Goal: Task Accomplishment & Management: Use online tool/utility

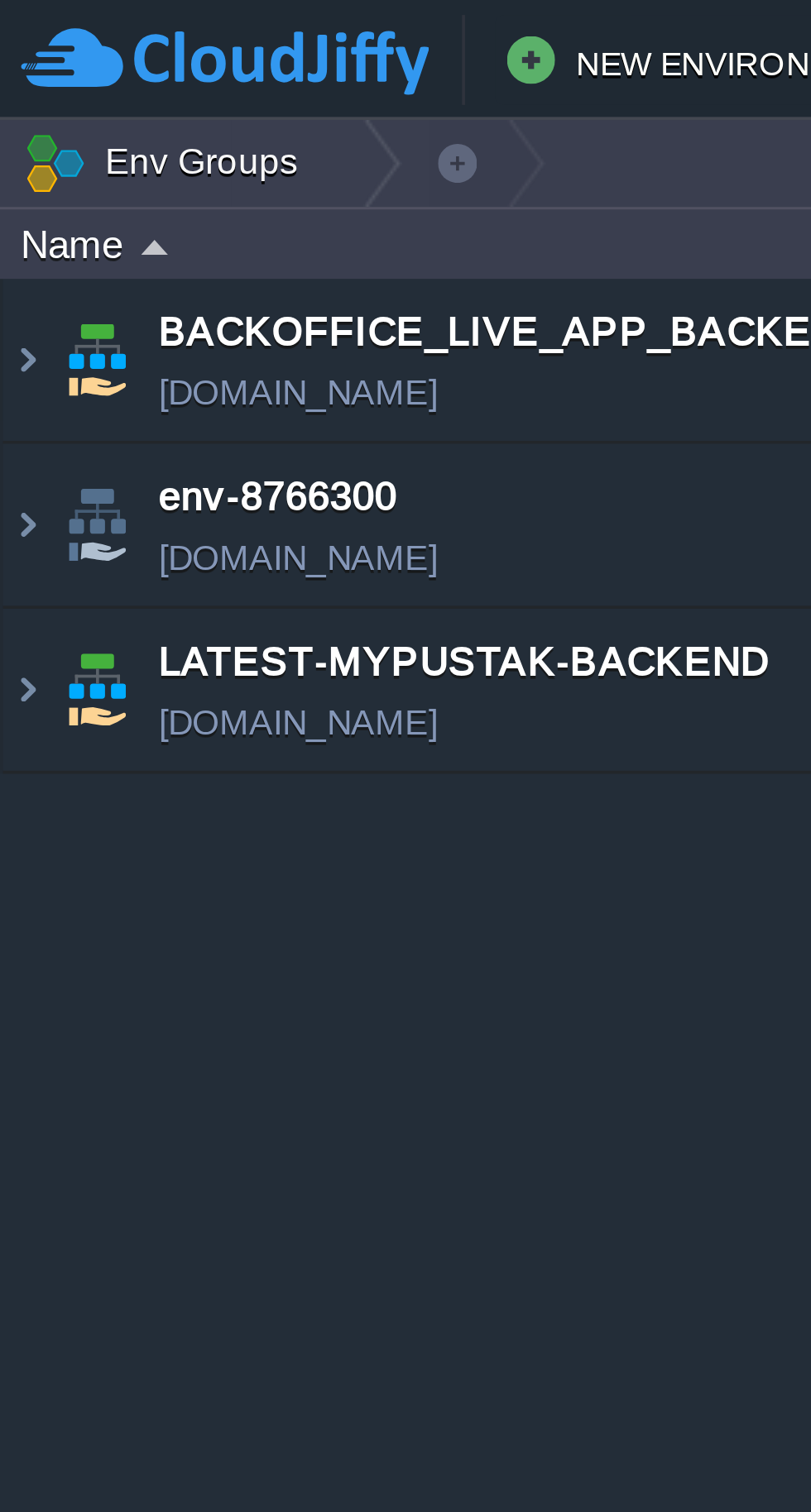
click at [10, 197] on img at bounding box center [7, 190] width 13 height 45
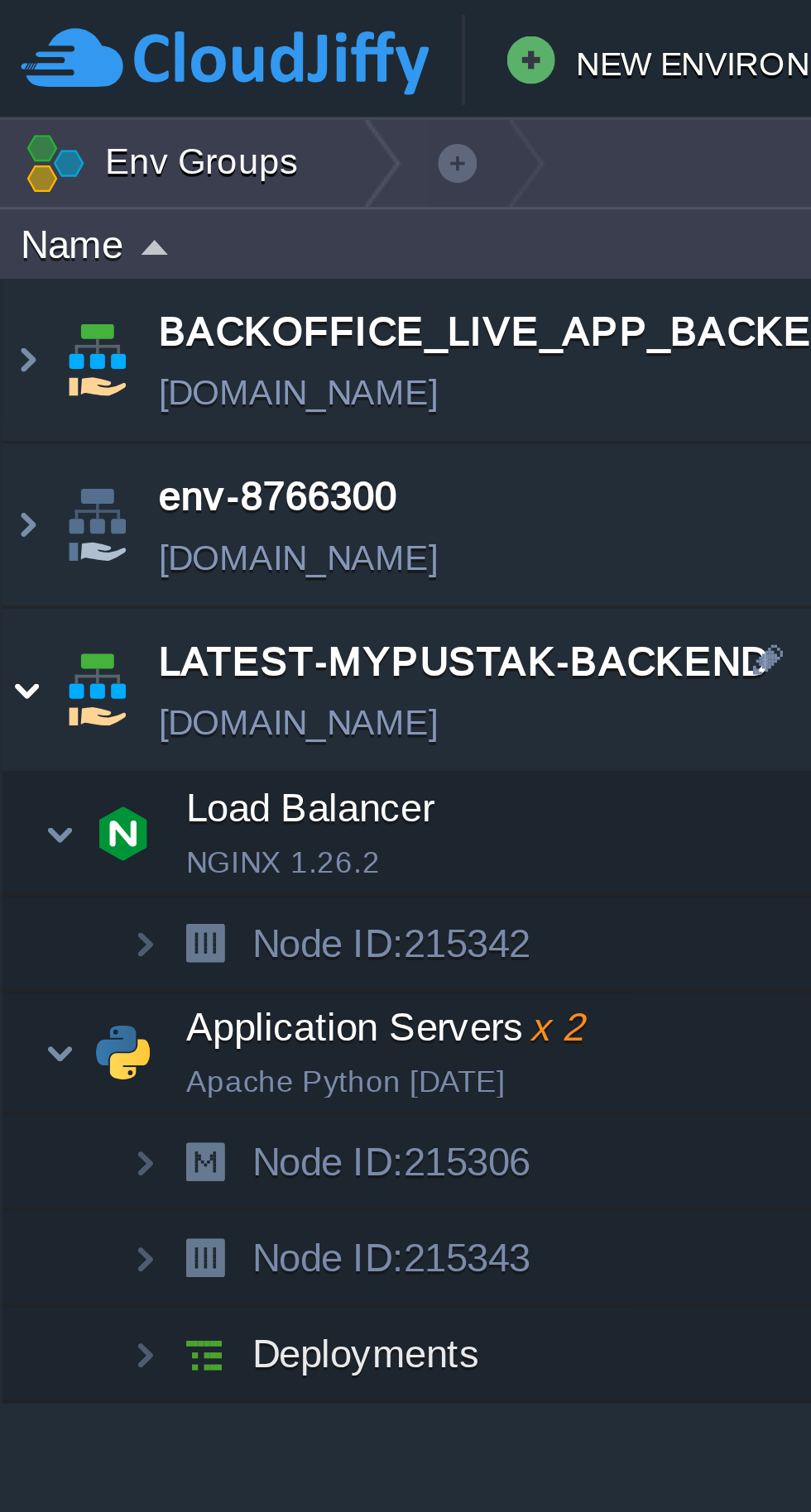
click at [22, 289] on td "Application Servers x 2 Apache Python [DATE]" at bounding box center [216, 290] width 430 height 34
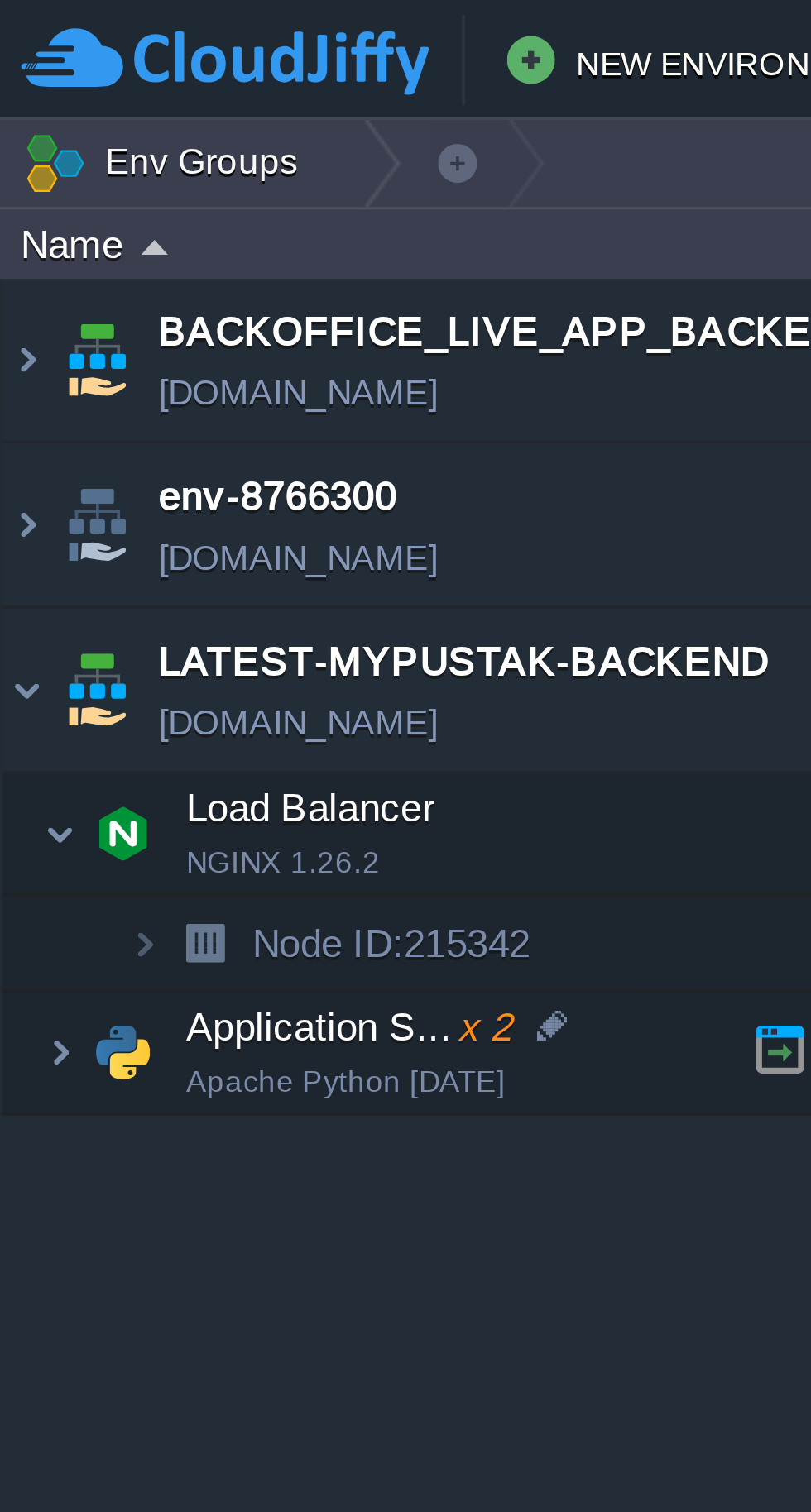
click at [24, 282] on img at bounding box center [34, 290] width 23 height 33
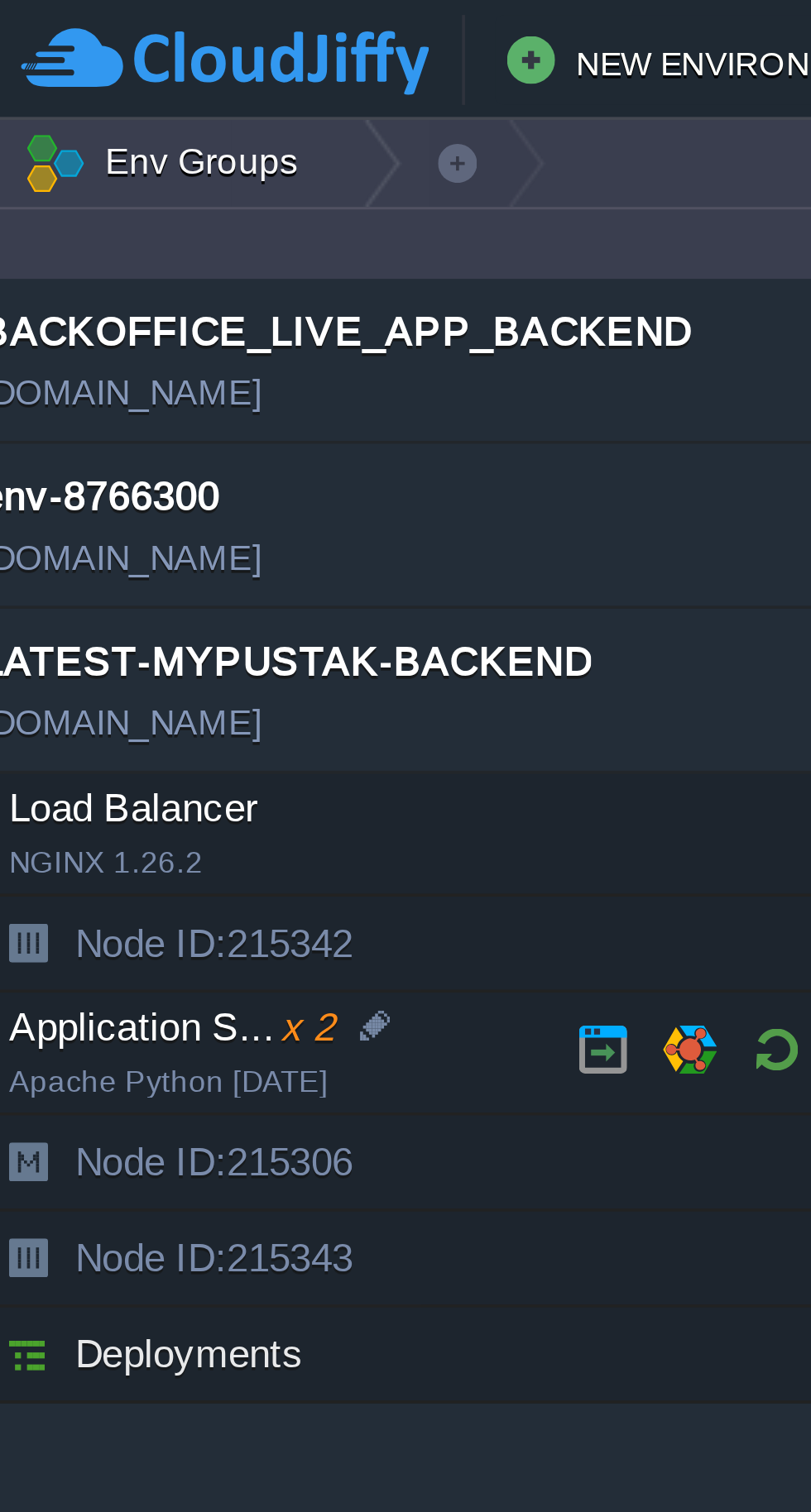
scroll to position [0, 50]
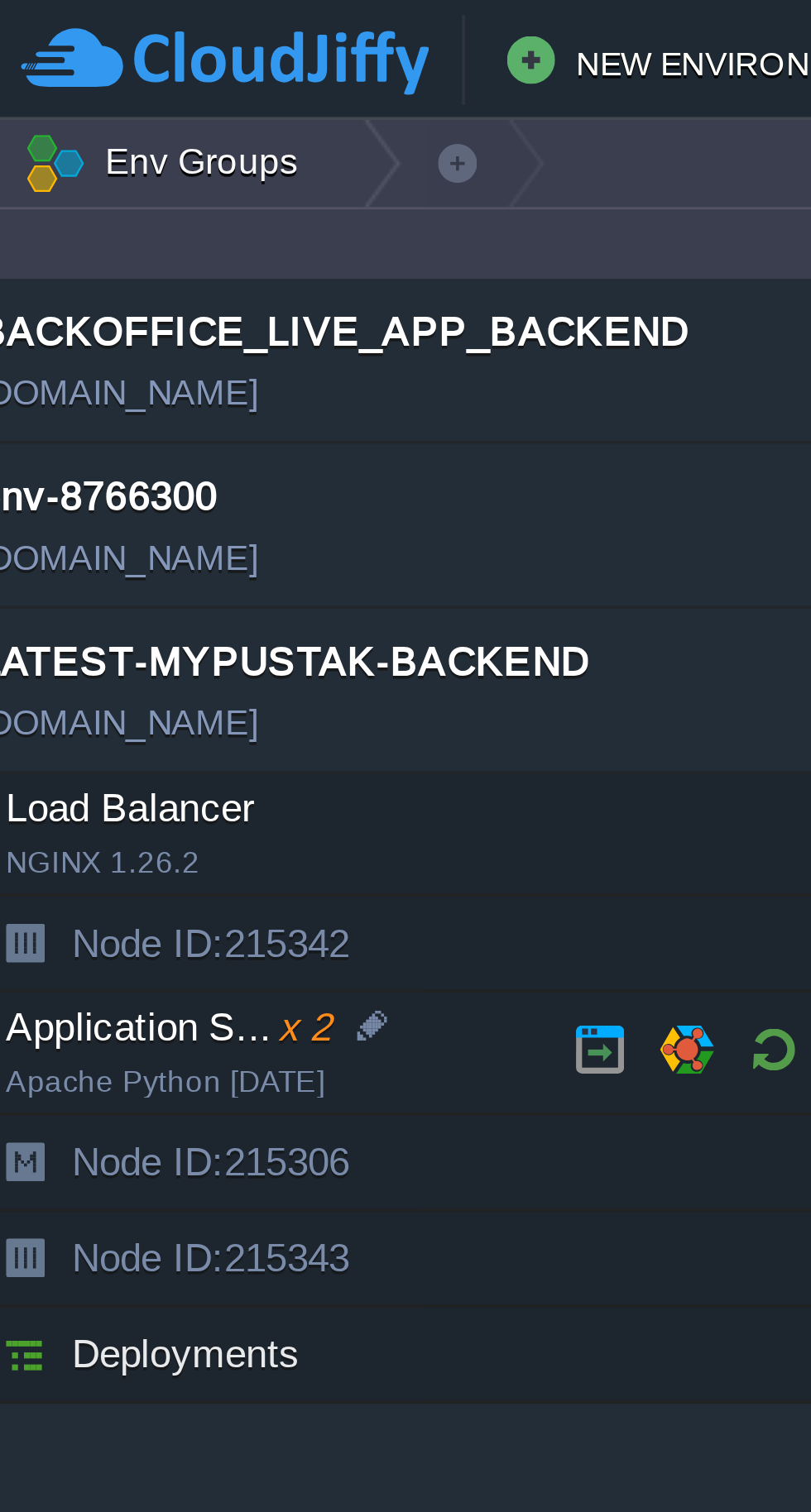
click at [213, 280] on td at bounding box center [213, 289] width 24 height 24
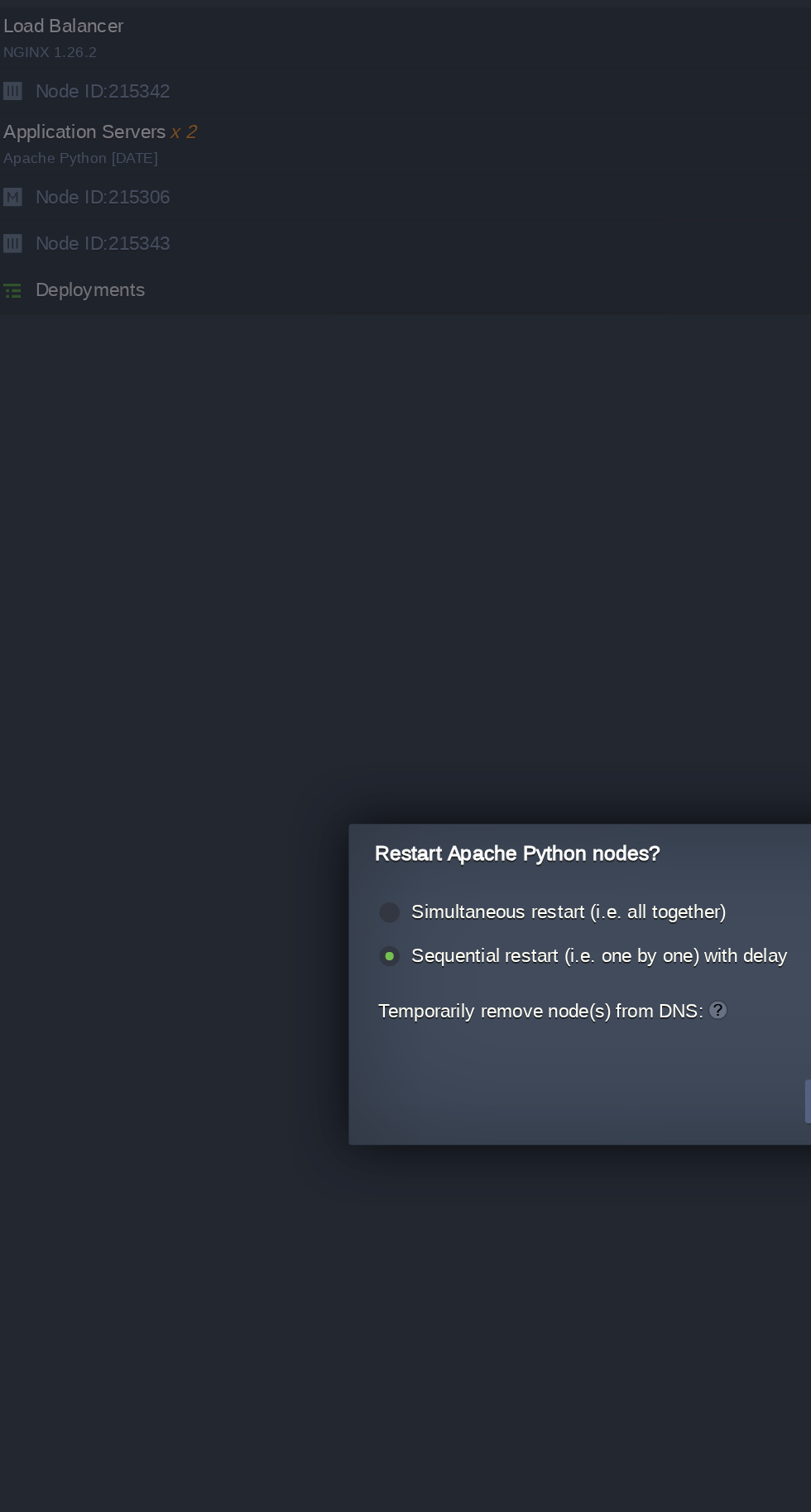
click at [252, 724] on label "Simultaneous restart (i.e. all together)" at bounding box center [324, 728] width 178 height 12
click at [226, 724] on input "radio" at bounding box center [220, 729] width 10 height 10
radio input "true"
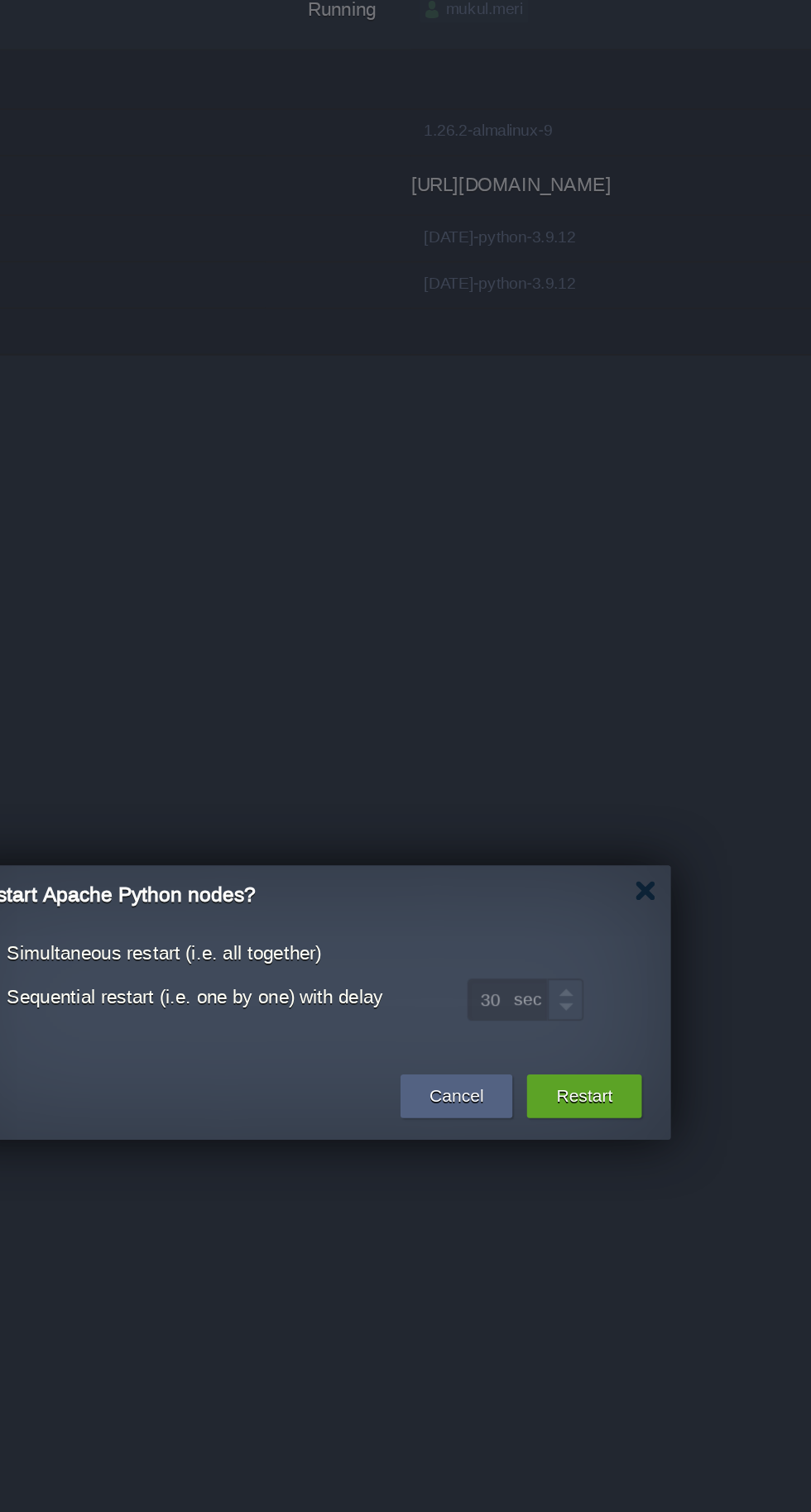
click at [552, 809] on button "Restart" at bounding box center [563, 808] width 32 height 17
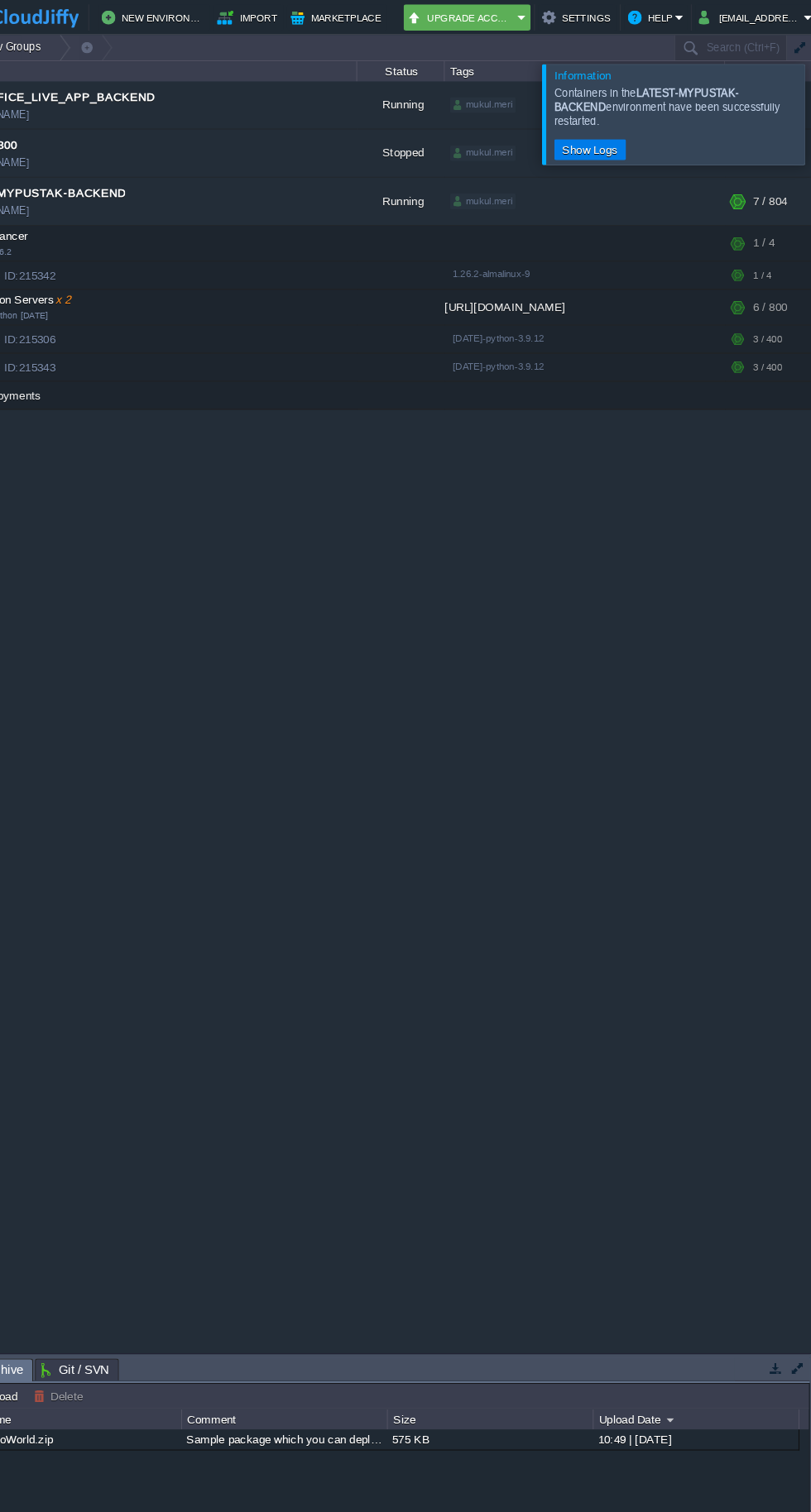
scroll to position [0, 0]
